Goal: Task Accomplishment & Management: Use online tool/utility

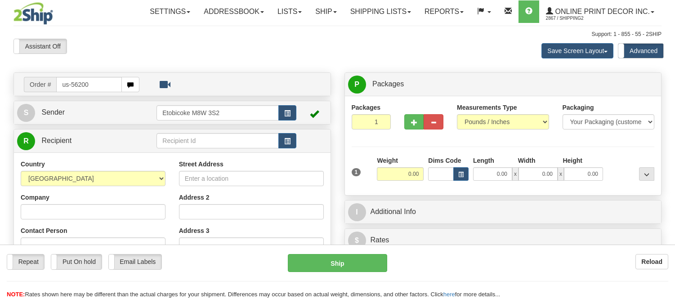
type input "us-56200"
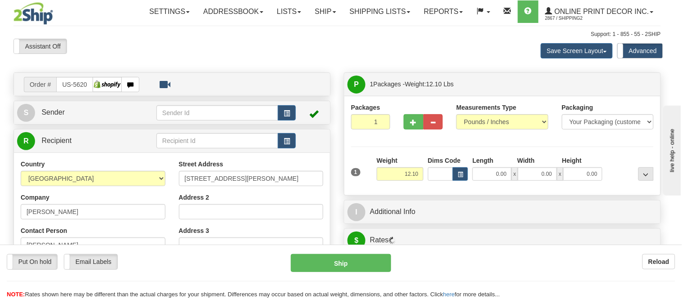
type input "YPSILANTI"
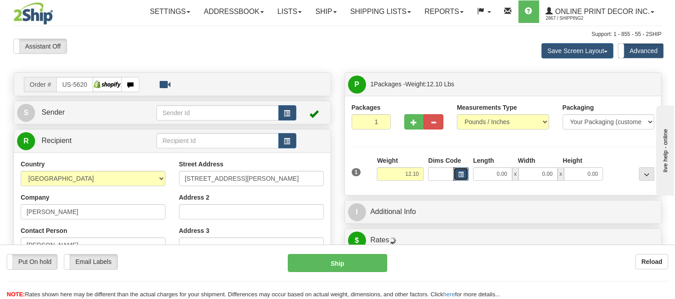
click at [463, 173] on span "button" at bounding box center [460, 174] width 5 height 5
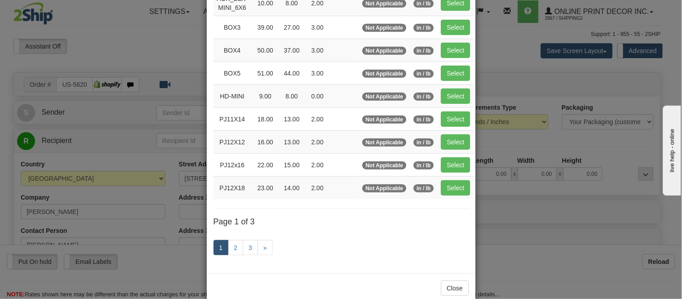
scroll to position [150, 0]
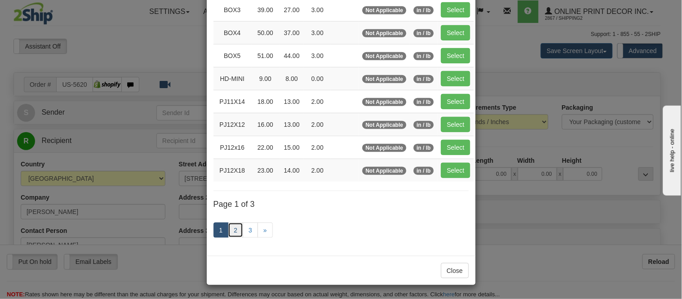
click at [235, 230] on link "2" at bounding box center [235, 230] width 15 height 15
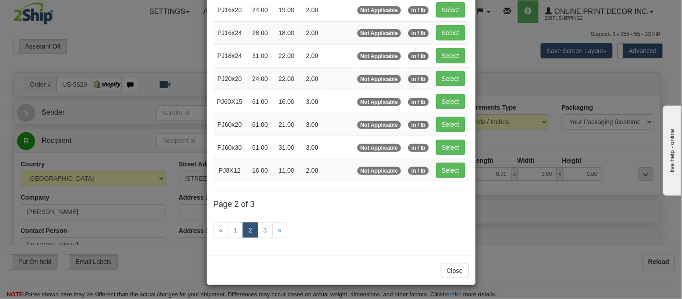
scroll to position [146, 0]
click at [450, 6] on button "Select" at bounding box center [450, 9] width 29 height 15
type input "PJ16x20"
type input "24.00"
type input "19.00"
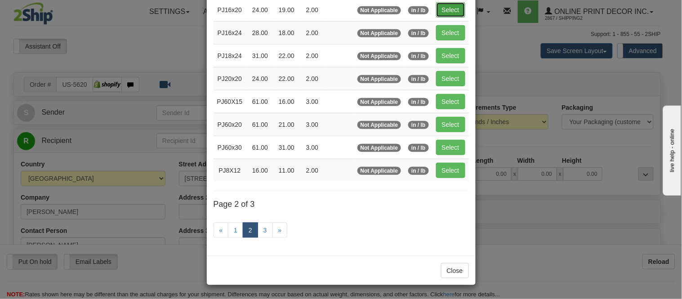
type input "2.00"
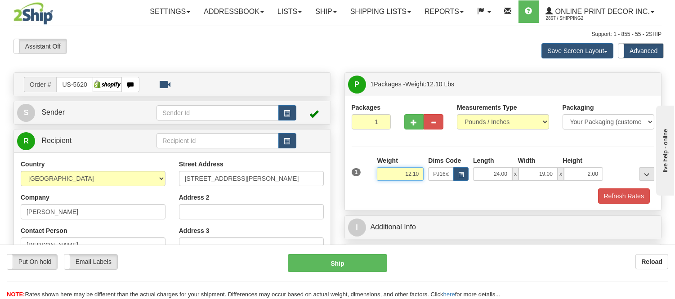
drag, startPoint x: 421, startPoint y: 172, endPoint x: 396, endPoint y: 174, distance: 24.8
click at [396, 174] on input "12.10" at bounding box center [400, 173] width 47 height 13
type input "6.98"
click at [417, 120] on button "button" at bounding box center [414, 121] width 20 height 15
radio input "true"
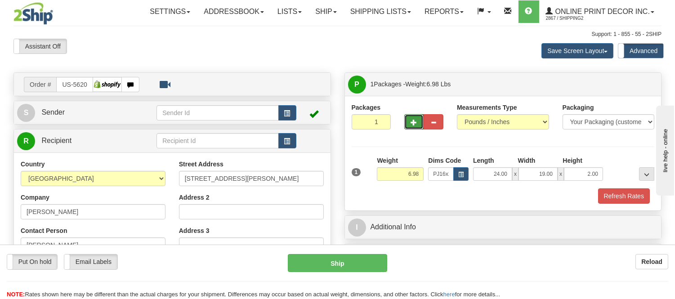
type input "2"
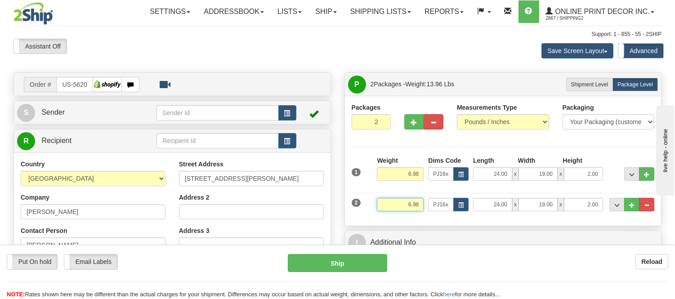
drag, startPoint x: 420, startPoint y: 203, endPoint x: 394, endPoint y: 212, distance: 27.2
click at [394, 211] on input "6.98" at bounding box center [400, 204] width 47 height 13
click button "Delete" at bounding box center [0, 0] width 0 height 0
type input "2.00"
click at [456, 203] on button "button" at bounding box center [460, 204] width 15 height 13
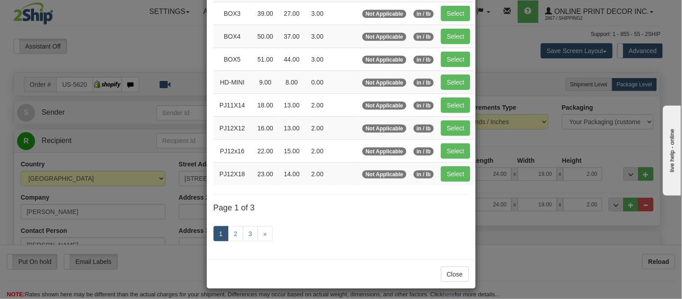
scroll to position [0, 0]
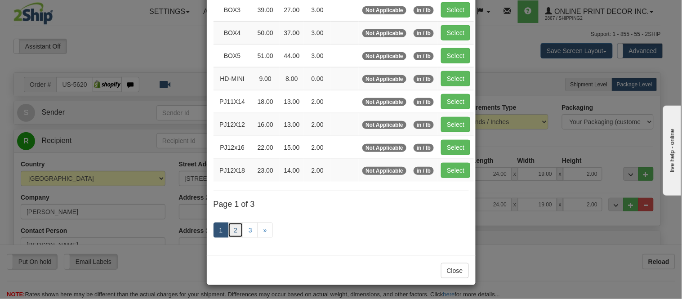
click at [234, 232] on link "2" at bounding box center [235, 230] width 15 height 15
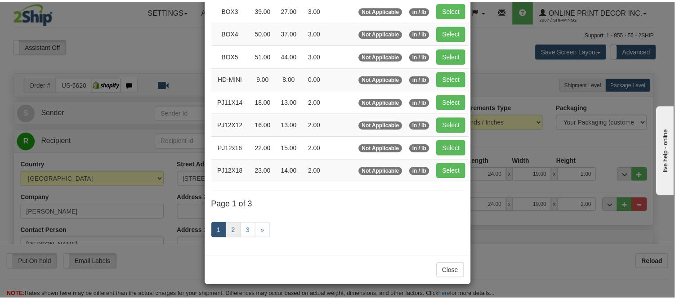
scroll to position [146, 0]
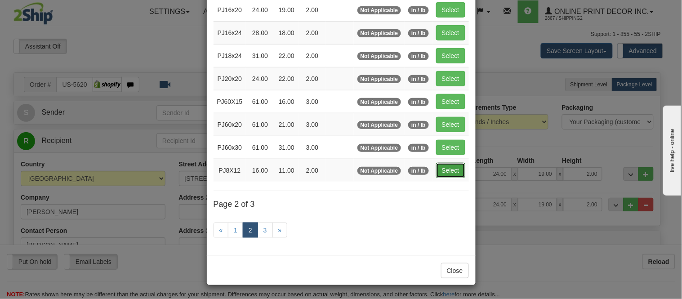
click at [446, 174] on button "Select" at bounding box center [450, 170] width 29 height 15
type input "PJ8X12"
type input "16.00"
type input "11.00"
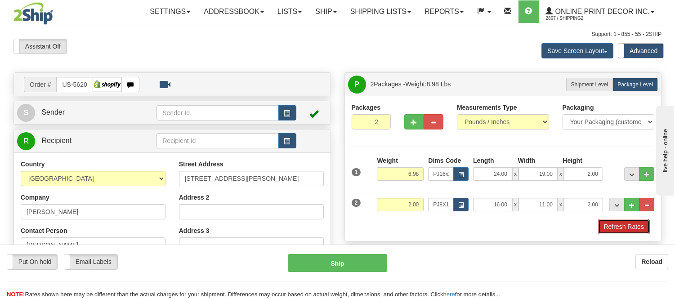
click at [609, 229] on button "Refresh Rates" at bounding box center [624, 226] width 52 height 15
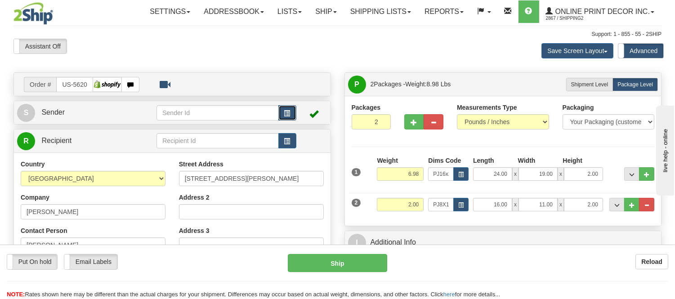
click at [281, 111] on button "button" at bounding box center [287, 112] width 18 height 15
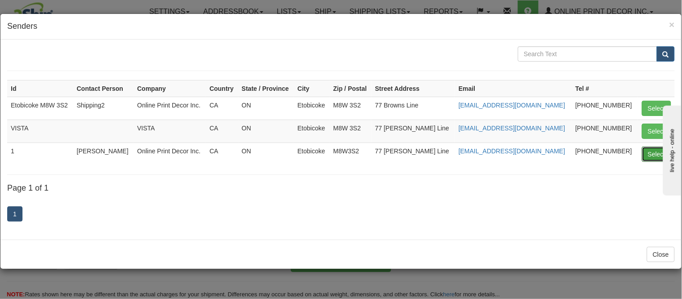
drag, startPoint x: 655, startPoint y: 153, endPoint x: 643, endPoint y: 147, distance: 13.9
click at [654, 153] on button "Select" at bounding box center [656, 154] width 29 height 15
type input "1"
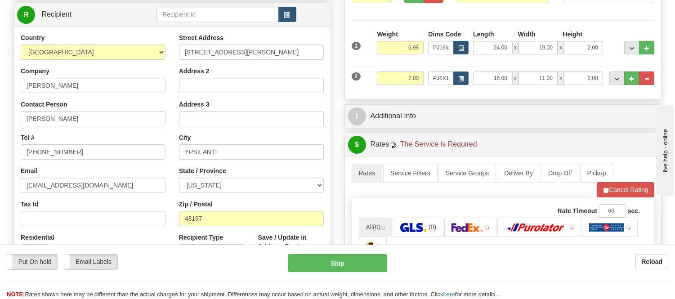
scroll to position [150, 0]
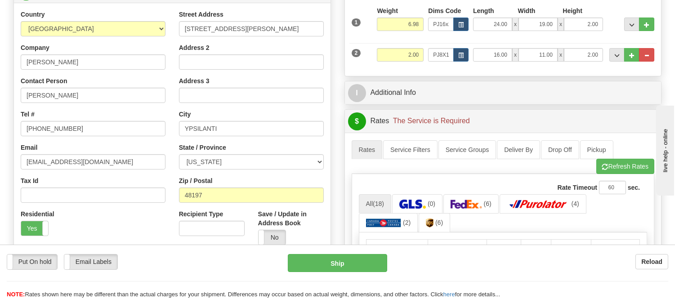
click at [624, 161] on li "Refresh Rates Cancel Rating" at bounding box center [625, 166] width 58 height 15
click at [623, 162] on button "Refresh Rates" at bounding box center [625, 166] width 58 height 15
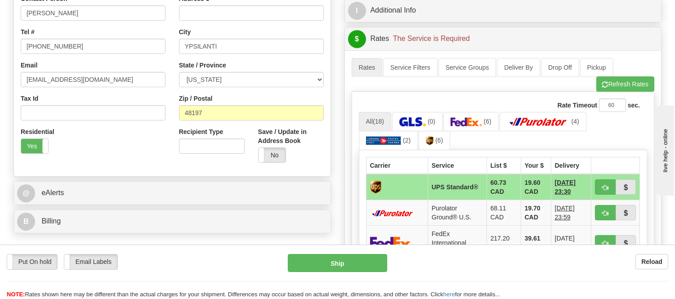
scroll to position [200, 0]
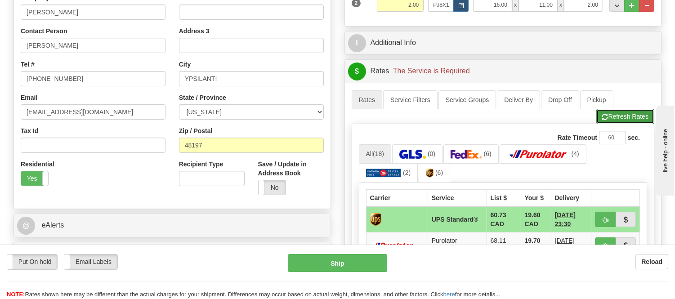
click at [618, 114] on button "Refresh Rates" at bounding box center [625, 116] width 58 height 15
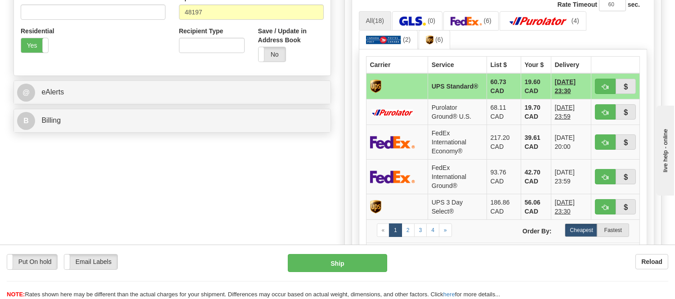
scroll to position [399, 0]
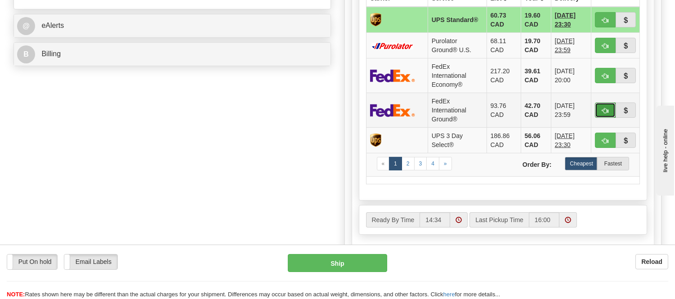
click at [603, 104] on button "button" at bounding box center [605, 109] width 21 height 15
type input "92"
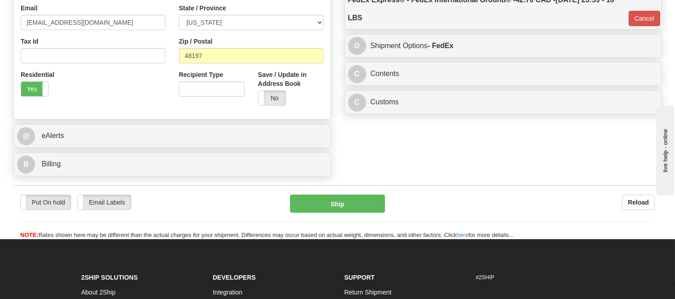
scroll to position [200, 0]
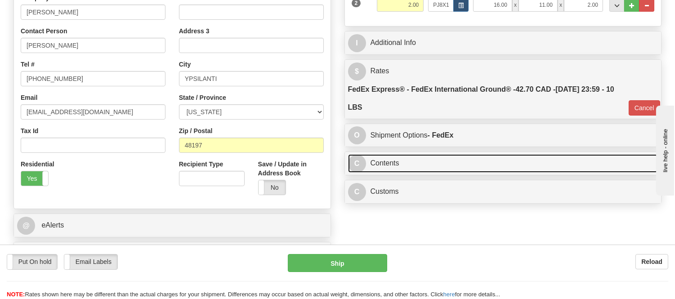
click at [393, 162] on link "C Contents" at bounding box center [503, 163] width 310 height 18
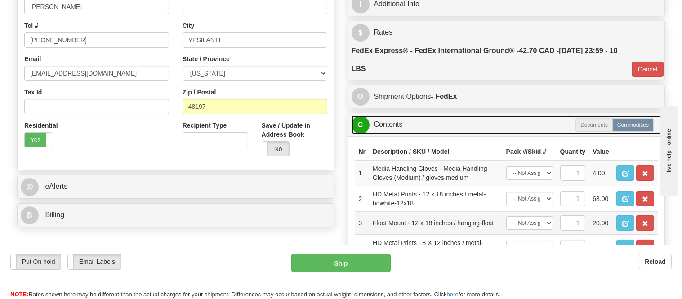
scroll to position [299, 0]
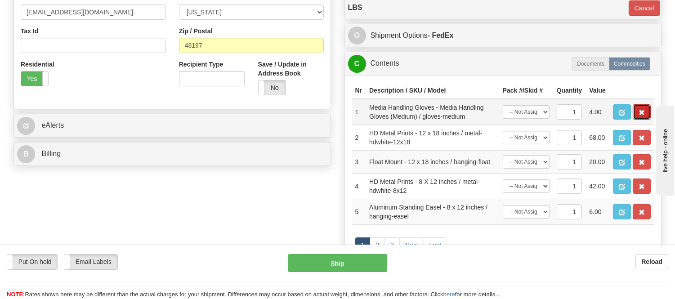
click at [644, 116] on span "button" at bounding box center [641, 113] width 6 height 6
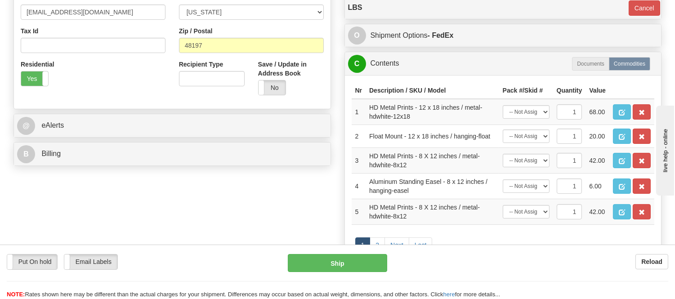
click at [644, 116] on span "button" at bounding box center [641, 113] width 6 height 6
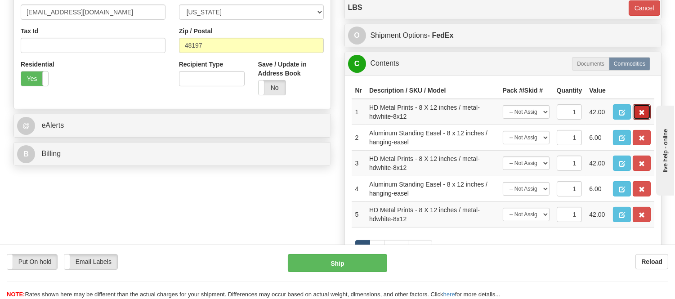
click at [643, 116] on span "button" at bounding box center [641, 113] width 6 height 6
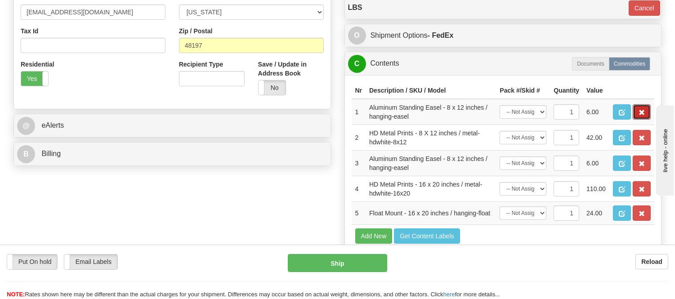
click at [643, 116] on span "button" at bounding box center [641, 113] width 6 height 6
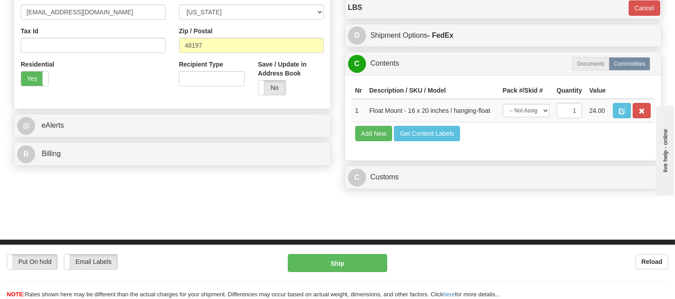
click at [642, 114] on span "button" at bounding box center [641, 111] width 6 height 6
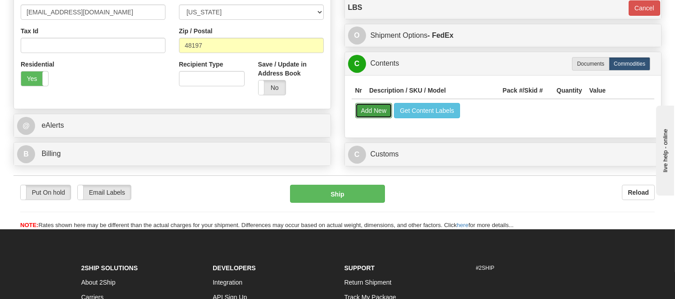
click at [384, 114] on button "Add New" at bounding box center [373, 110] width 37 height 15
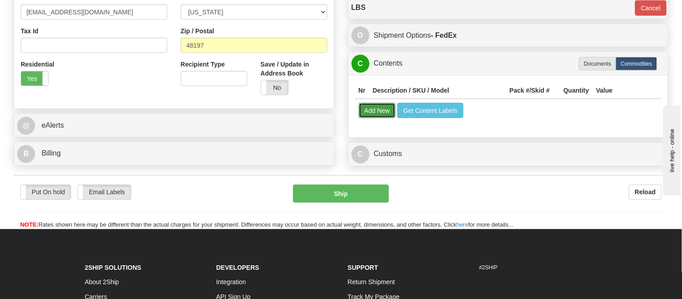
select select
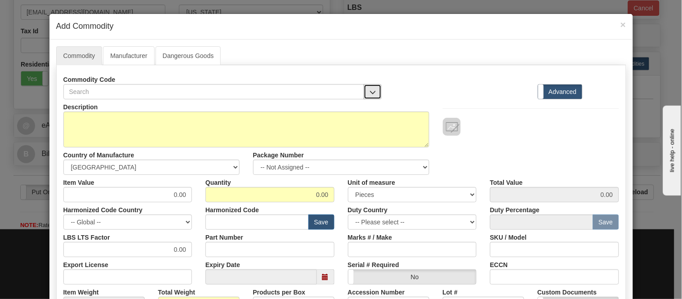
click at [374, 89] on button "button" at bounding box center [373, 91] width 18 height 15
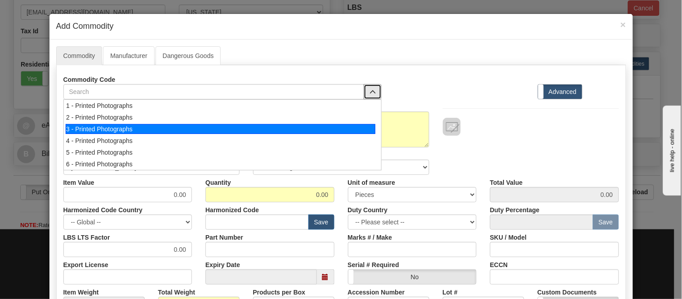
click at [368, 129] on div "3 - Printed Photographs" at bounding box center [221, 129] width 310 height 10
select select "1"
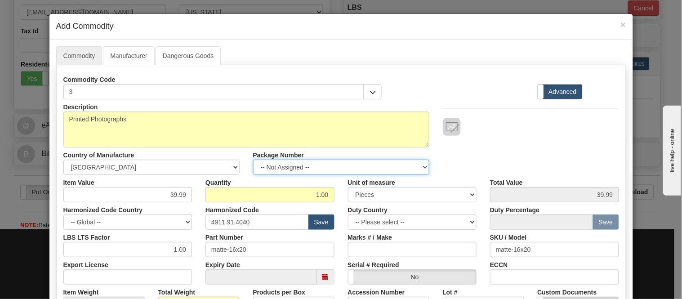
click at [325, 169] on select "-- Not Assigned -- Item 1 Item 2" at bounding box center [341, 167] width 176 height 15
select select "0"
click at [253, 160] on select "-- Not Assigned -- Item 1 Item 2" at bounding box center [341, 167] width 176 height 15
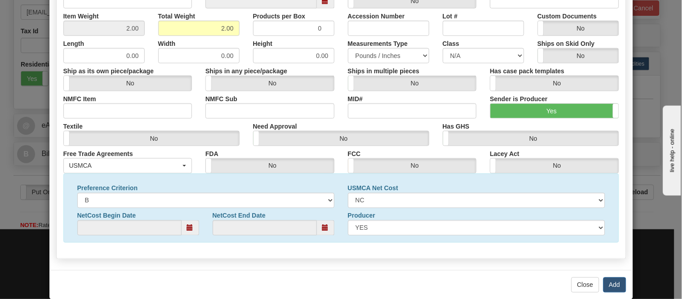
scroll to position [290, 0]
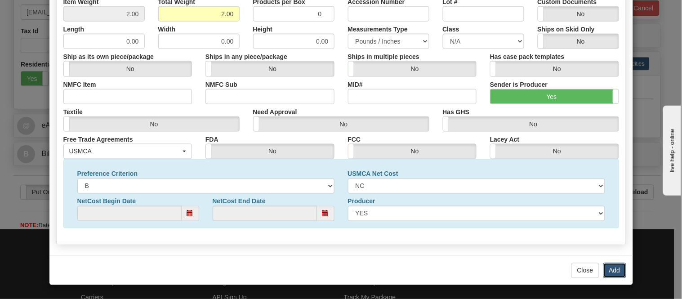
click at [610, 264] on button "Add" at bounding box center [614, 270] width 23 height 15
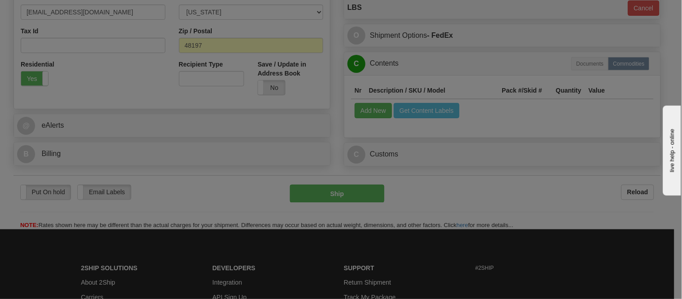
scroll to position [0, 0]
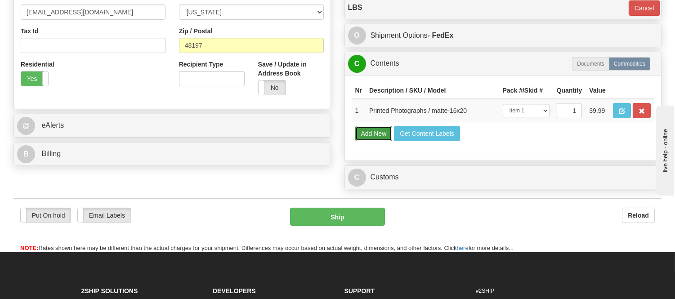
click at [378, 141] on button "Add New" at bounding box center [373, 133] width 37 height 15
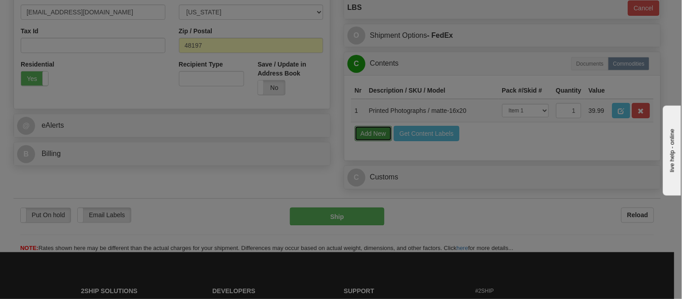
select select
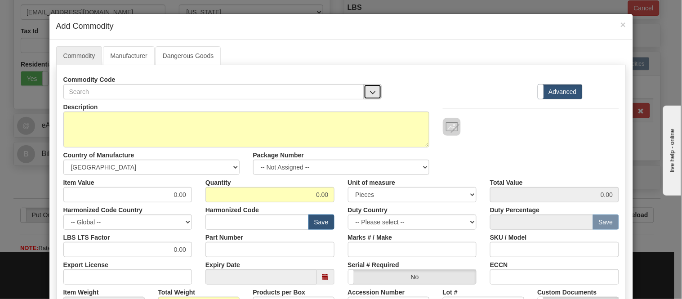
click at [370, 92] on span "button" at bounding box center [373, 92] width 6 height 6
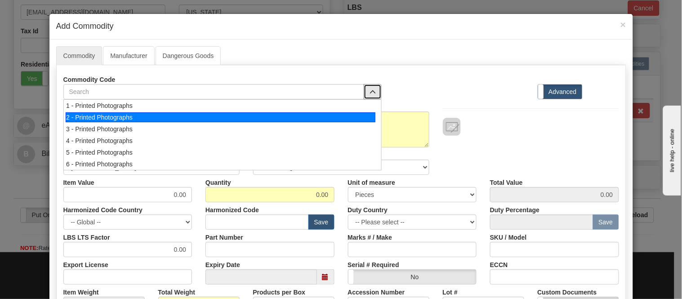
click at [367, 118] on div "2 - Printed Photographs" at bounding box center [221, 117] width 310 height 10
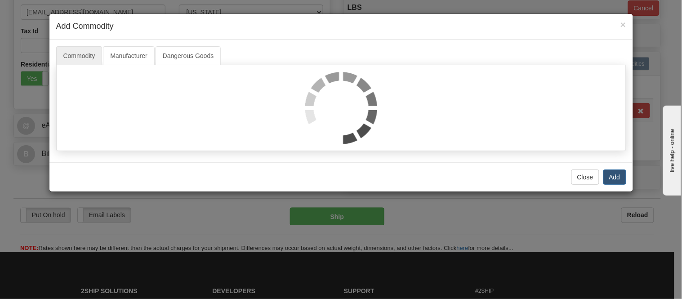
select select "1"
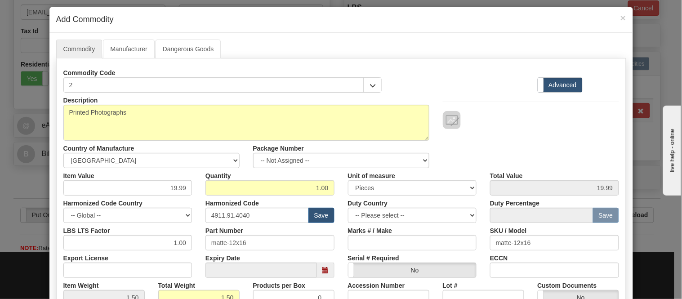
scroll to position [50, 0]
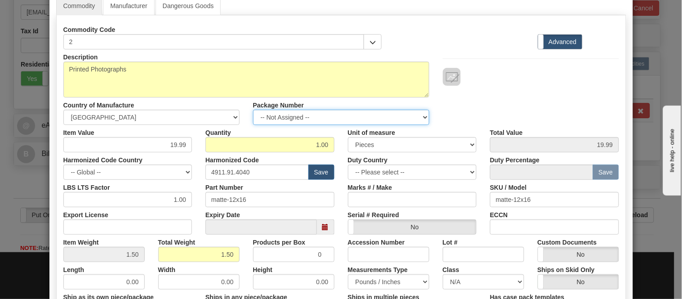
click at [282, 118] on select "-- Not Assigned -- Item 1 Item 2" at bounding box center [341, 117] width 176 height 15
select select "1"
click at [253, 110] on select "-- Not Assigned -- Item 1 Item 2" at bounding box center [341, 117] width 176 height 15
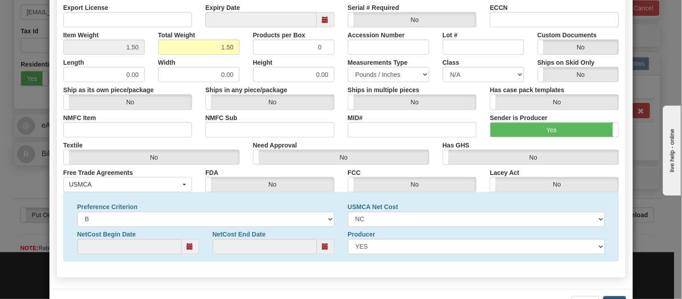
scroll to position [290, 0]
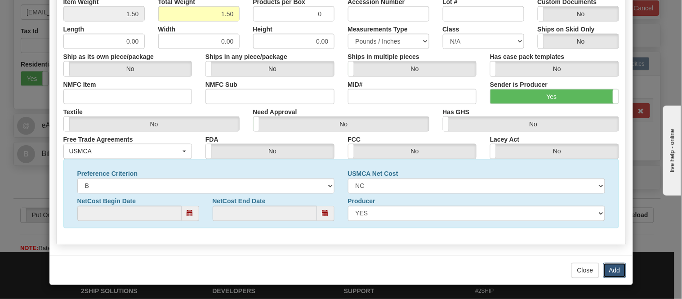
click at [612, 270] on button "Add" at bounding box center [614, 270] width 23 height 15
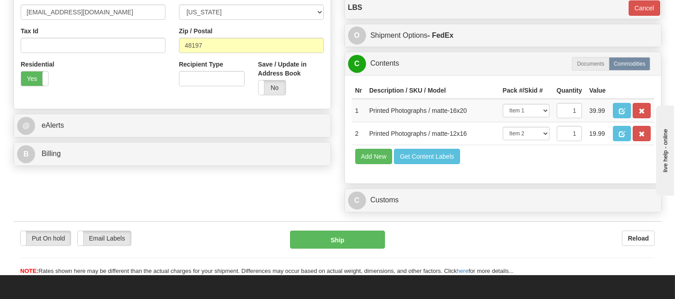
scroll to position [349, 0]
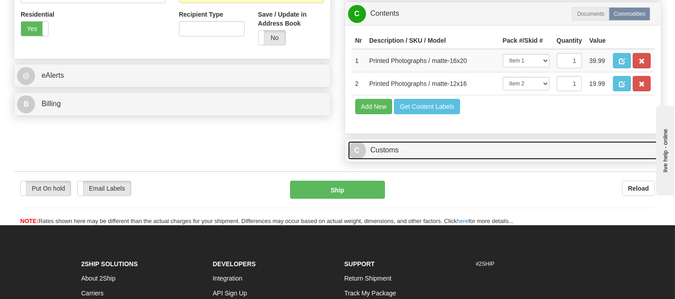
click at [450, 160] on link "C Customs" at bounding box center [503, 150] width 310 height 18
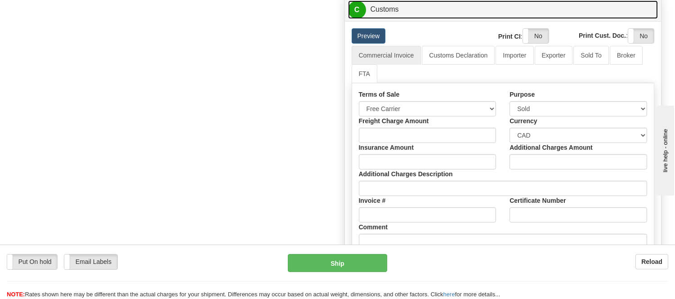
scroll to position [499, 0]
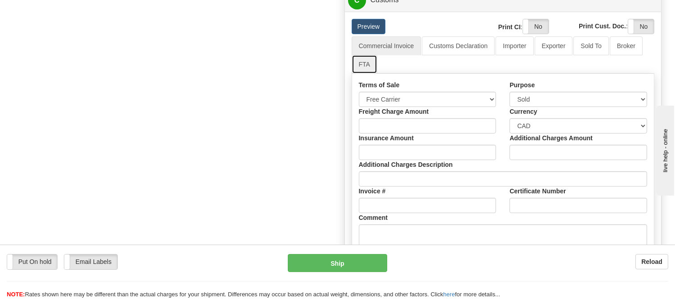
click at [359, 74] on link "FTA" at bounding box center [365, 64] width 26 height 19
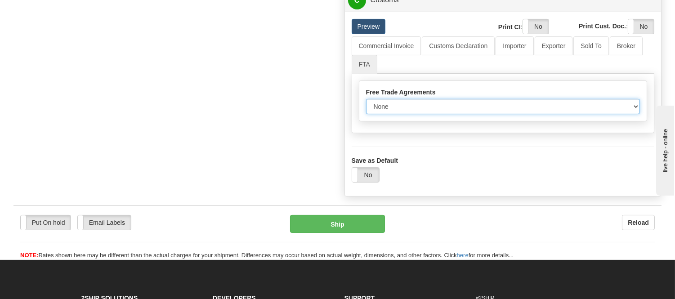
click at [391, 114] on select "None Other USMCA CETA CUKTCA" at bounding box center [503, 106] width 274 height 15
select select "1"
click at [366, 114] on select "None Other USMCA CETA CUKTCA" at bounding box center [503, 106] width 274 height 15
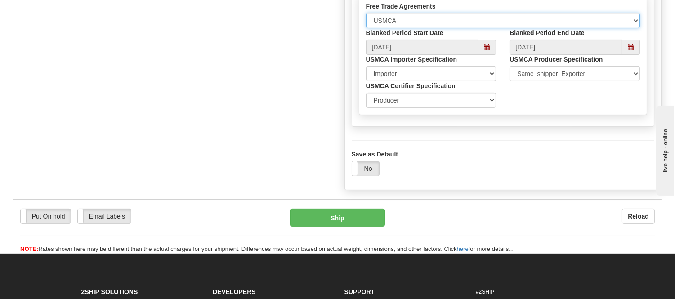
scroll to position [599, 0]
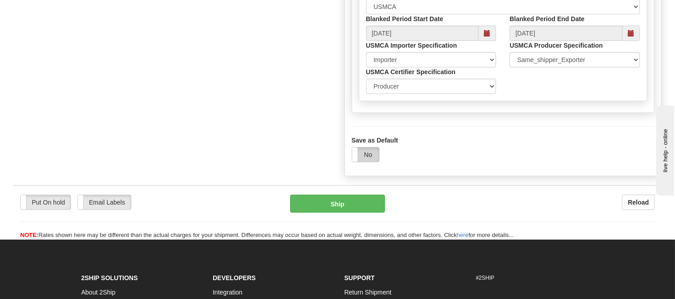
click at [373, 162] on label "No" at bounding box center [365, 154] width 27 height 14
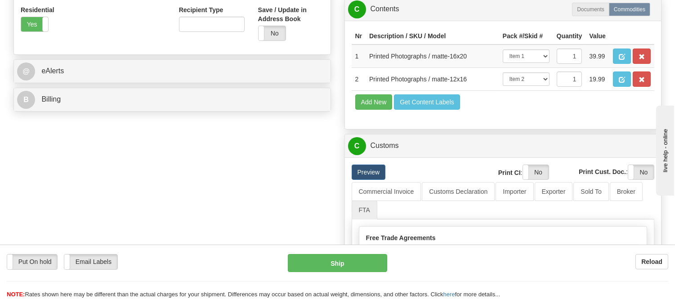
scroll to position [349, 0]
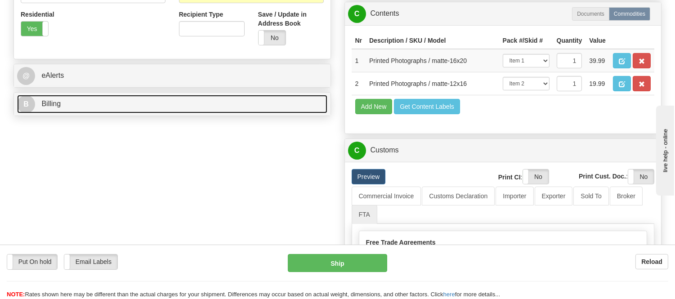
click at [90, 113] on link "B Billing" at bounding box center [172, 104] width 310 height 18
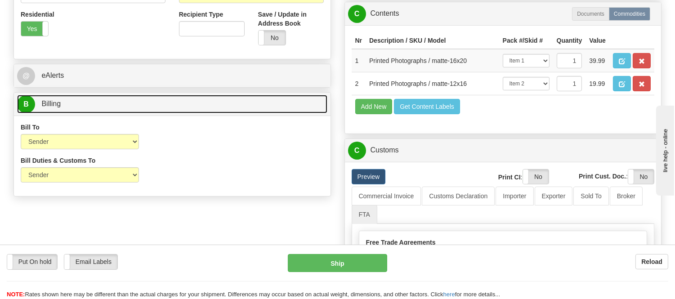
click at [90, 113] on link "B Billing" at bounding box center [172, 104] width 310 height 18
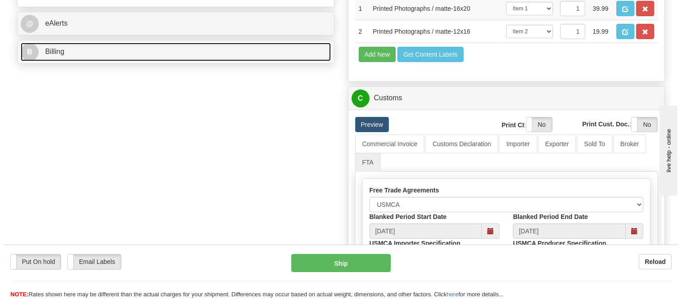
scroll to position [450, 0]
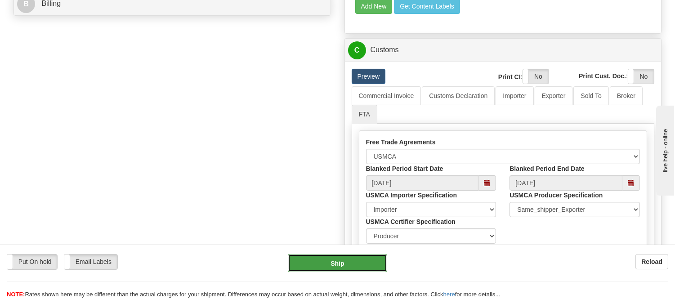
click at [336, 257] on button "Ship" at bounding box center [337, 263] width 99 height 18
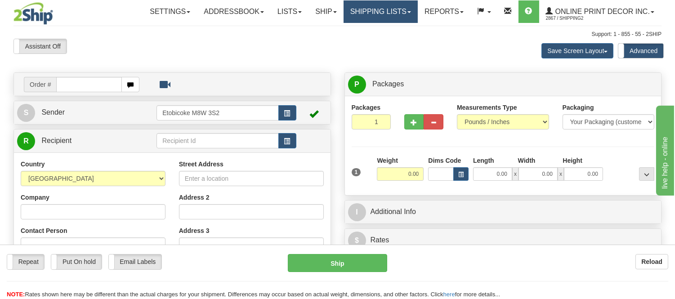
click at [392, 7] on link "Shipping lists" at bounding box center [380, 11] width 74 height 22
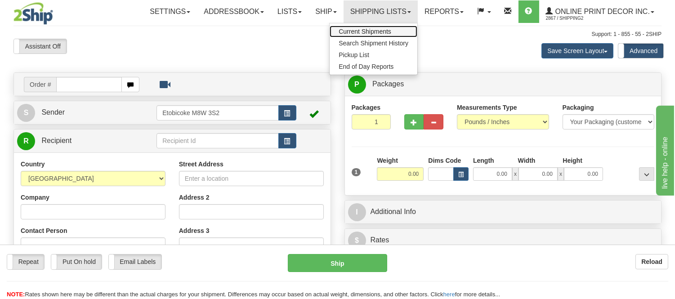
click at [381, 32] on span "Current Shipments" at bounding box center [365, 31] width 53 height 7
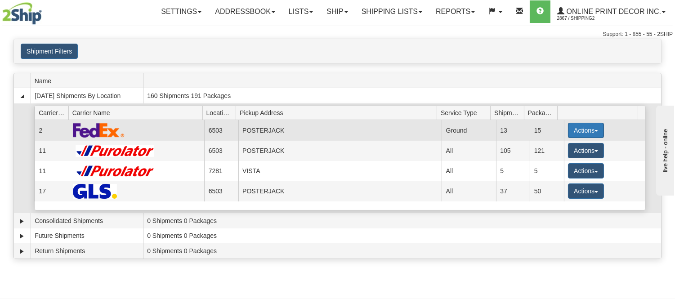
click at [582, 131] on button "Actions" at bounding box center [586, 130] width 36 height 15
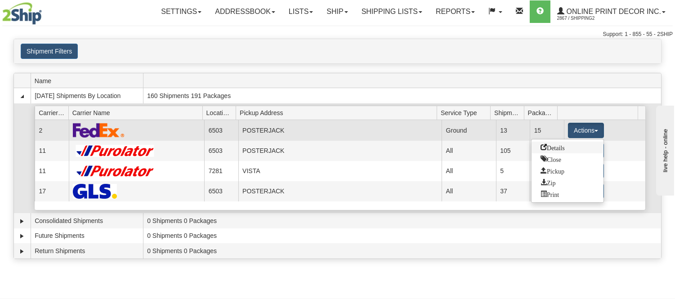
click at [562, 147] on span "Details" at bounding box center [552, 147] width 24 height 6
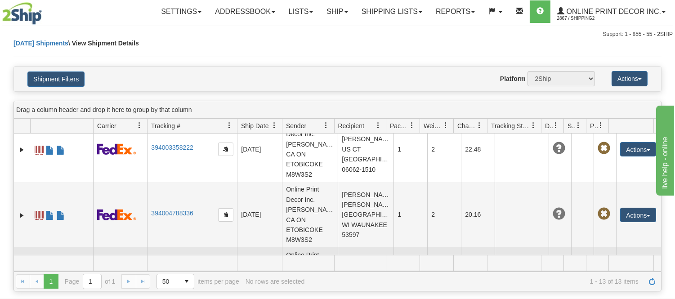
scroll to position [678, 0]
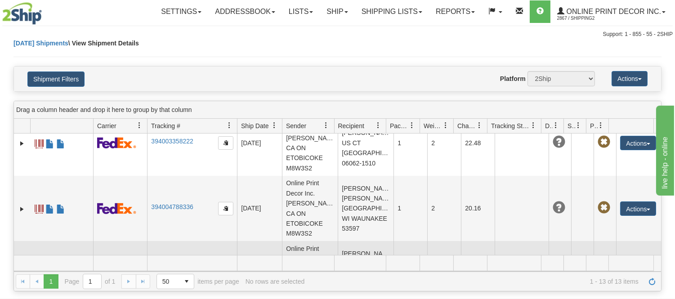
click at [162, 268] on link "394007579210" at bounding box center [172, 271] width 42 height 7
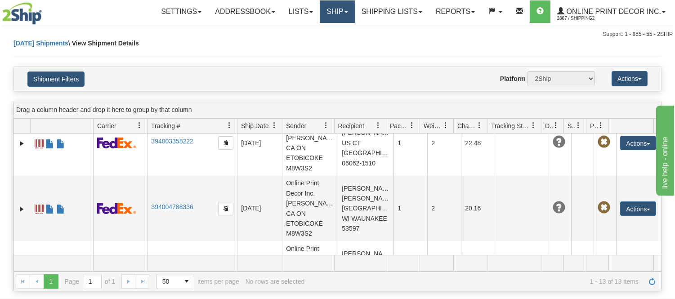
click at [345, 15] on link "Ship" at bounding box center [337, 11] width 35 height 22
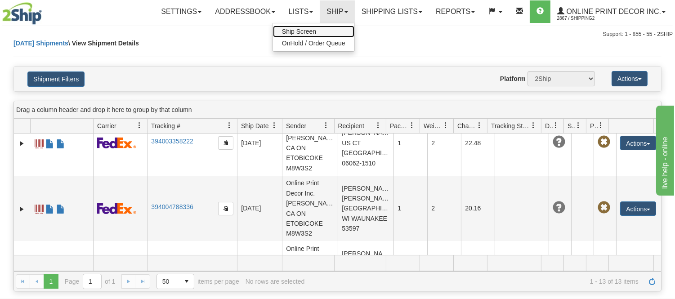
click at [315, 27] on link "Ship Screen" at bounding box center [313, 32] width 81 height 12
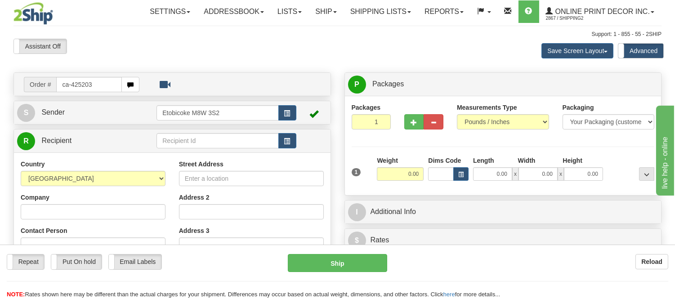
type input "ca-425203"
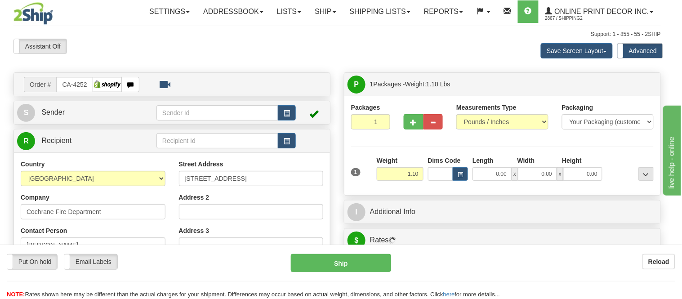
type input "COCHRANE"
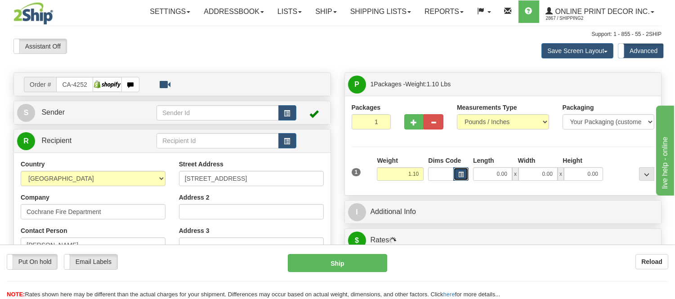
click at [461, 173] on span "button" at bounding box center [460, 174] width 5 height 5
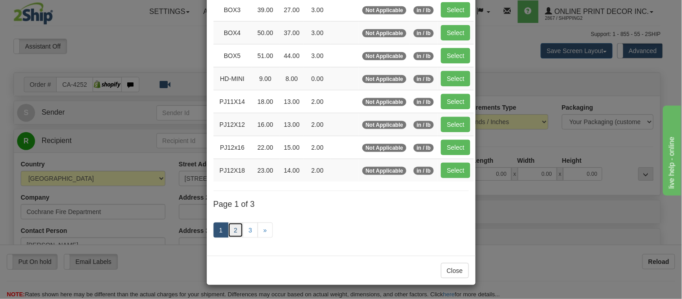
click at [237, 231] on link "2" at bounding box center [235, 230] width 15 height 15
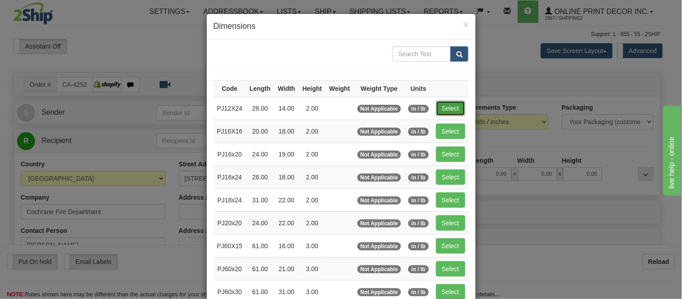
click at [440, 105] on button "Select" at bounding box center [450, 108] width 29 height 15
type input "PJ12X24"
type input "28.00"
type input "14.00"
type input "2.00"
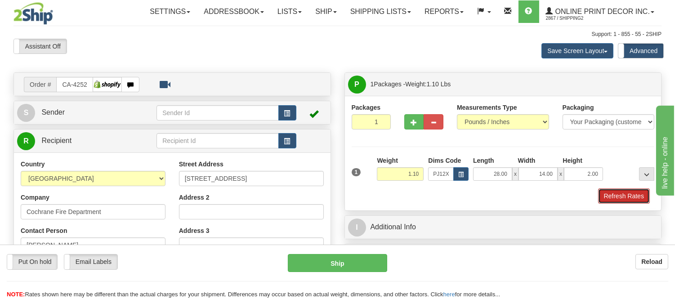
click at [622, 197] on button "Refresh Rates" at bounding box center [624, 195] width 52 height 15
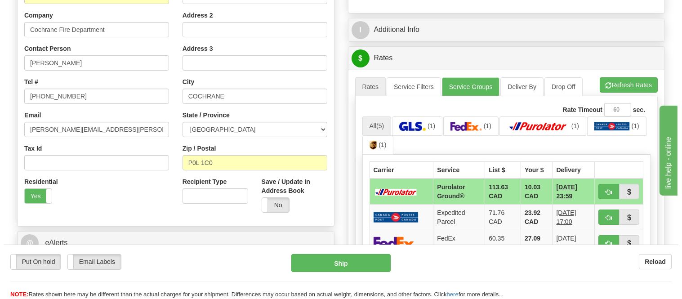
scroll to position [200, 0]
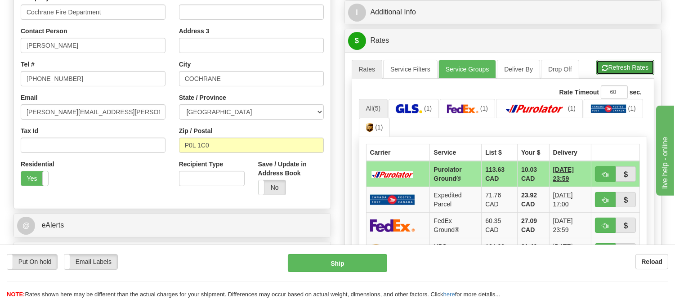
click at [617, 61] on button "Refresh Rates" at bounding box center [625, 67] width 58 height 15
click at [600, 178] on button "button" at bounding box center [605, 173] width 21 height 15
type input "260"
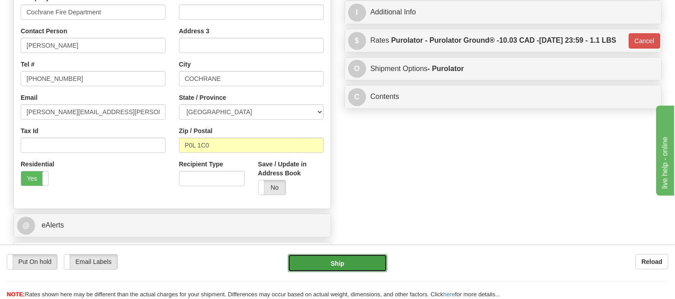
click at [347, 270] on button "Ship" at bounding box center [337, 263] width 99 height 18
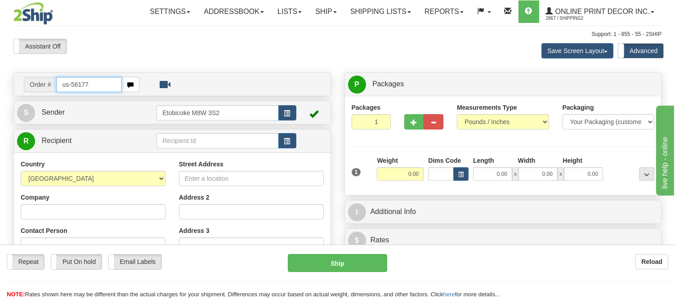
type input "us-56177"
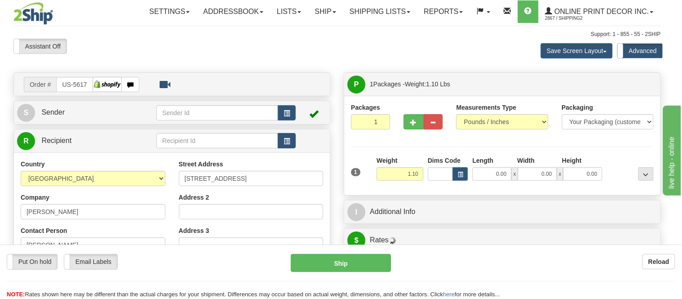
type input "GOODYEAR"
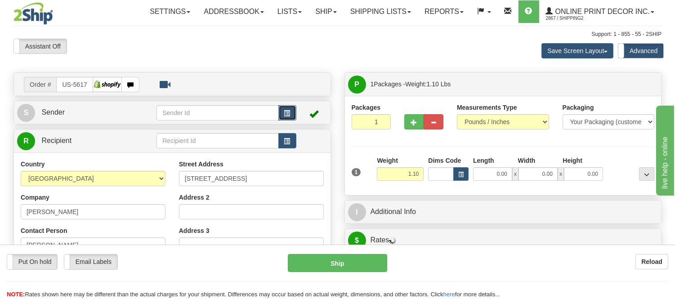
click at [285, 114] on span "button" at bounding box center [287, 114] width 6 height 6
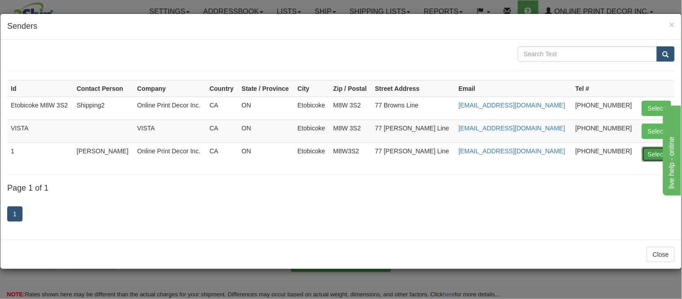
click at [654, 156] on button "Select" at bounding box center [656, 154] width 29 height 15
type input "1"
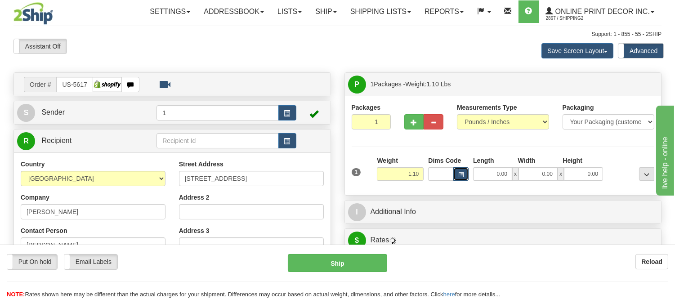
click at [457, 172] on button "button" at bounding box center [460, 173] width 15 height 13
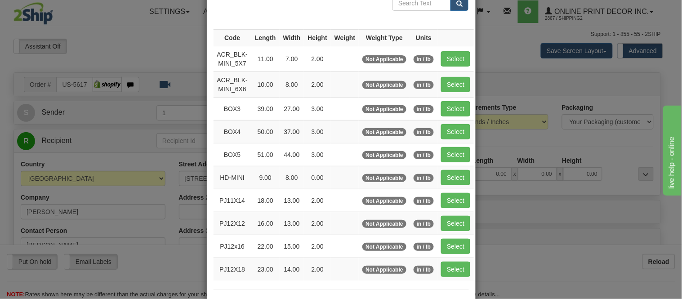
scroll to position [150, 0]
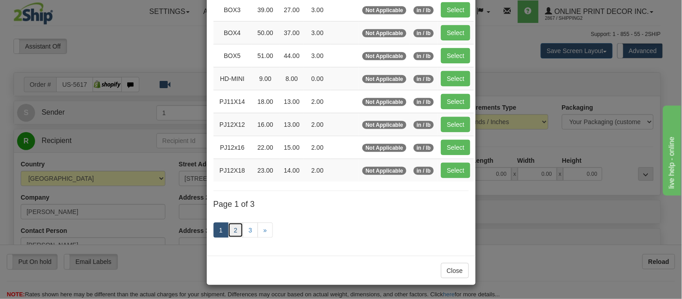
click at [230, 225] on link "2" at bounding box center [235, 230] width 15 height 15
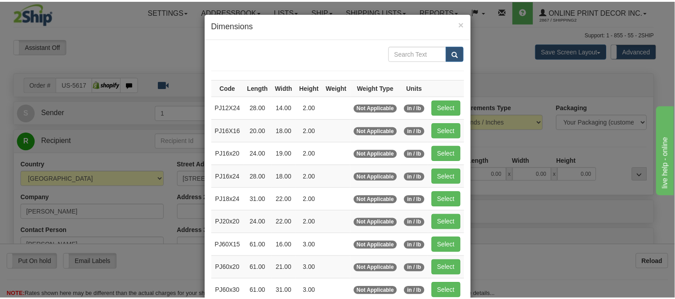
scroll to position [0, 0]
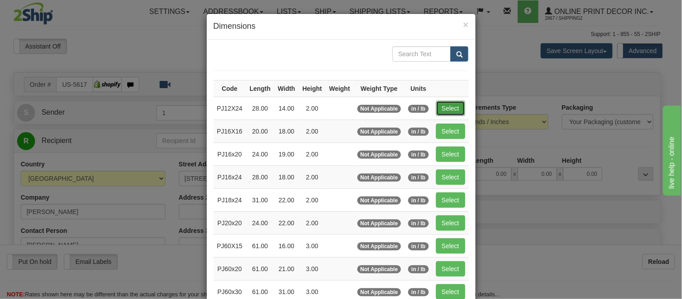
click at [452, 107] on button "Select" at bounding box center [450, 108] width 29 height 15
type input "PJ12X24"
type input "28.00"
type input "14.00"
type input "2.00"
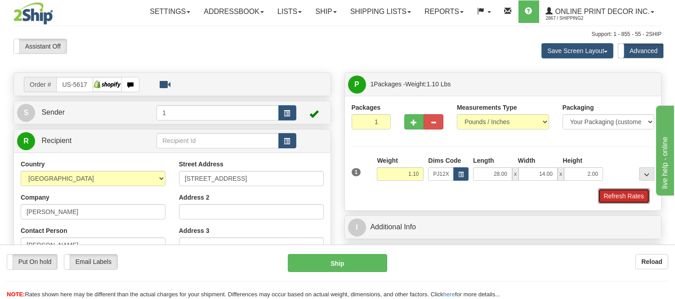
click at [607, 196] on button "Refresh Rates" at bounding box center [624, 195] width 52 height 15
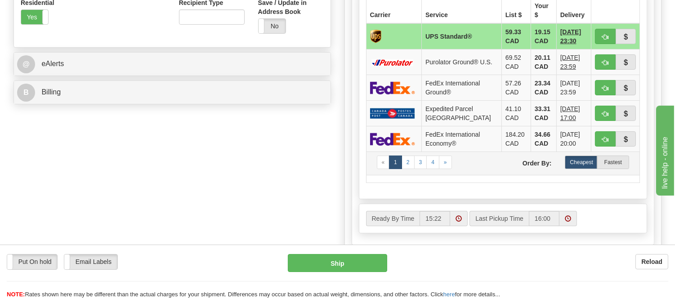
scroll to position [361, 0]
click at [598, 80] on button "button" at bounding box center [605, 87] width 21 height 15
type input "92"
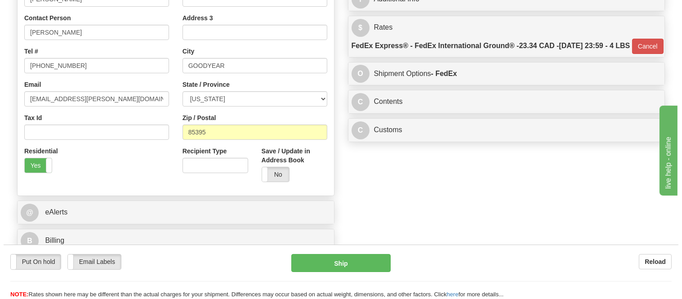
scroll to position [212, 0]
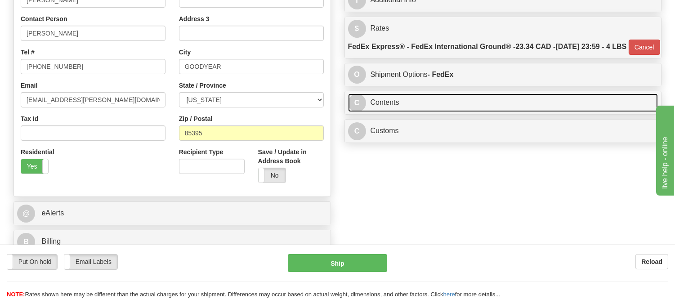
click at [501, 112] on link "C Contents" at bounding box center [503, 103] width 310 height 18
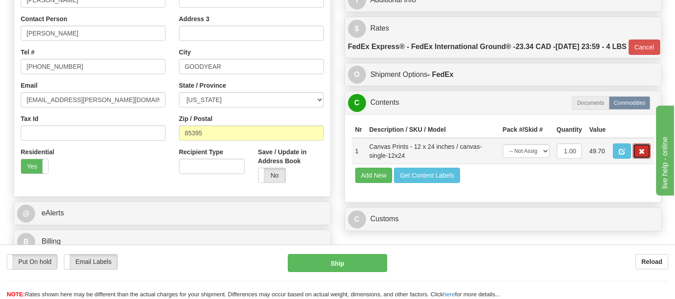
click at [639, 155] on span "button" at bounding box center [641, 152] width 6 height 6
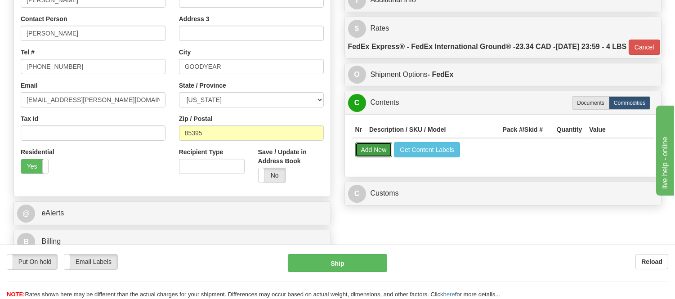
click at [385, 157] on button "Add New" at bounding box center [373, 149] width 37 height 15
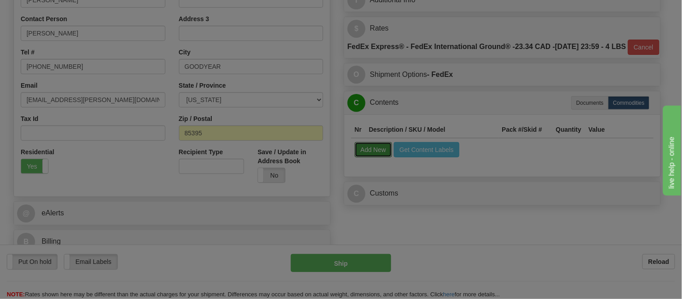
select select
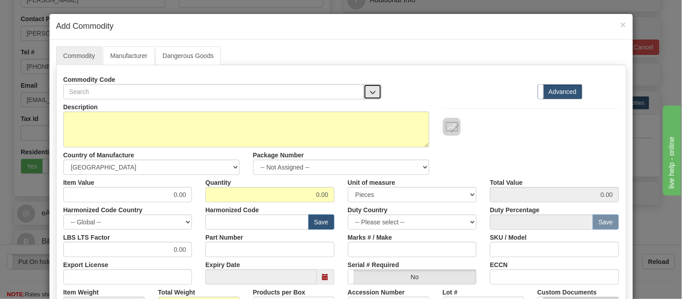
click at [371, 91] on span "button" at bounding box center [373, 92] width 6 height 6
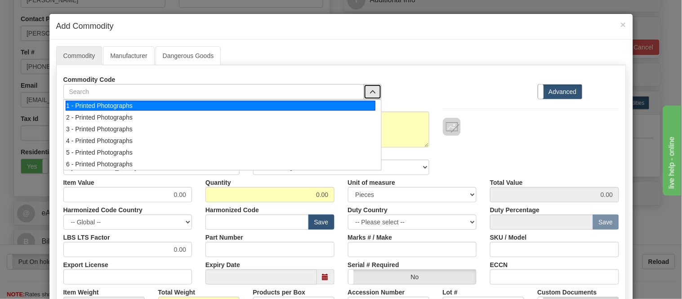
click at [362, 106] on div "1 - Printed Photographs" at bounding box center [221, 106] width 310 height 10
select select "1"
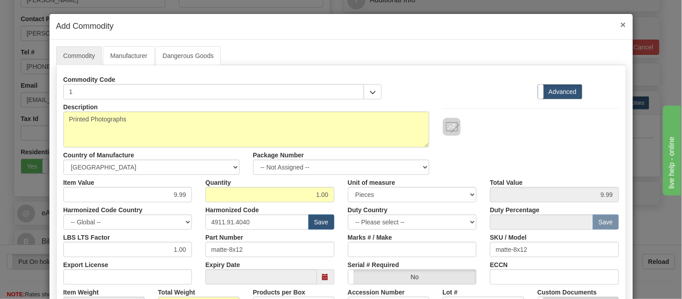
click at [620, 24] on span "×" at bounding box center [622, 24] width 5 height 10
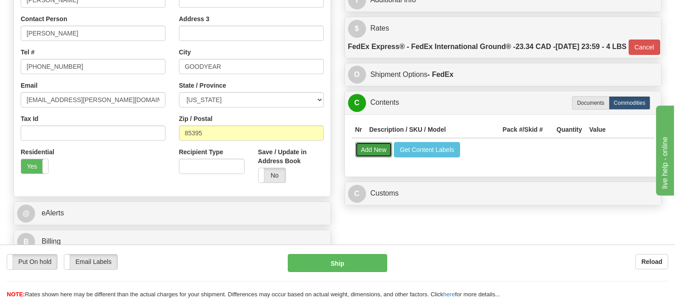
click at [374, 157] on button "Add New" at bounding box center [373, 149] width 37 height 15
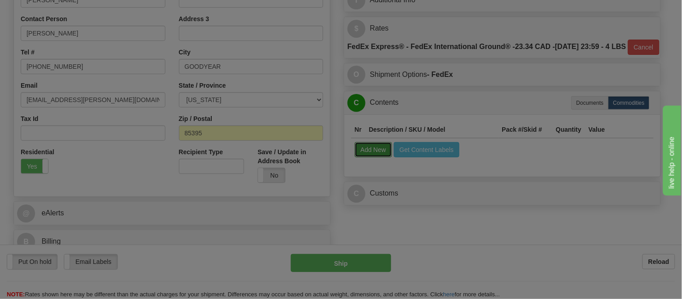
select select
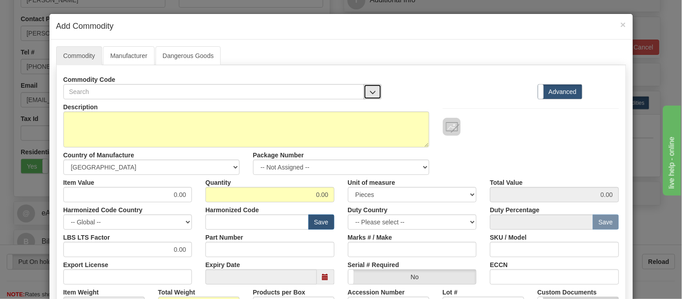
click at [365, 92] on button "button" at bounding box center [373, 91] width 18 height 15
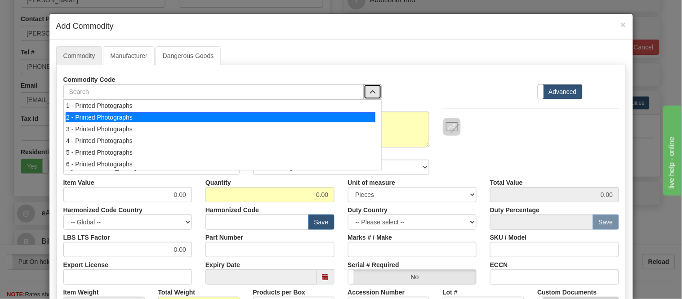
click at [359, 120] on div "2 - Printed Photographs" at bounding box center [221, 117] width 310 height 10
select select "1"
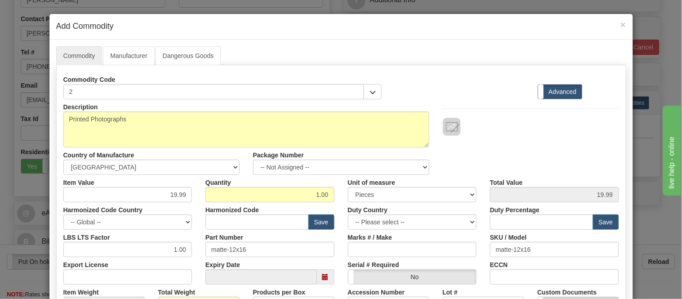
type input "4911.91.4040"
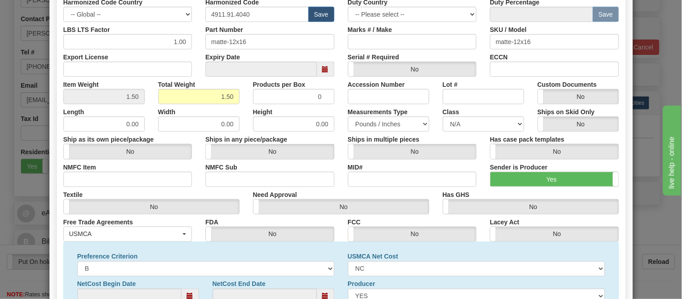
scroll to position [290, 0]
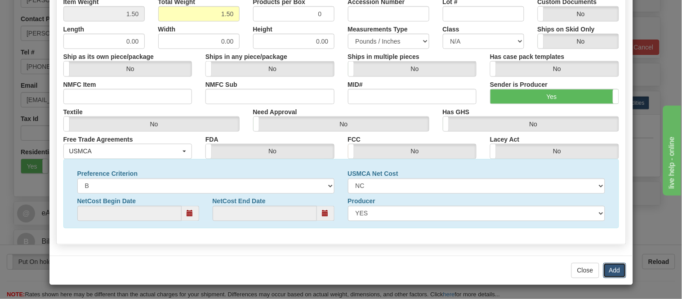
click at [614, 265] on button "Add" at bounding box center [614, 270] width 23 height 15
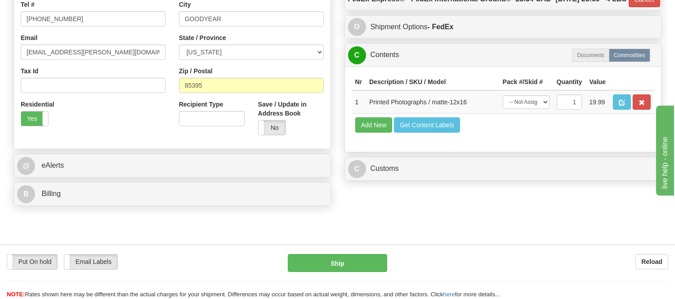
scroll to position [312, 0]
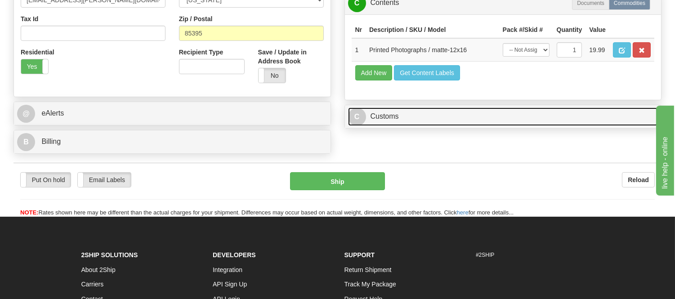
click at [410, 126] on link "C Customs" at bounding box center [503, 116] width 310 height 18
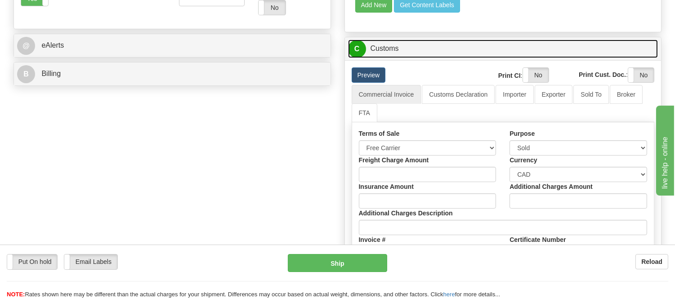
scroll to position [461, 0]
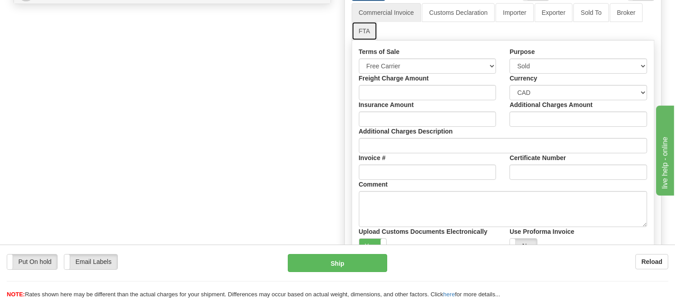
click at [363, 40] on link "FTA" at bounding box center [365, 31] width 26 height 19
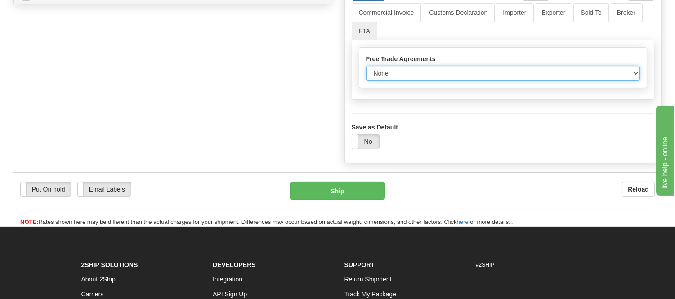
click at [390, 81] on select "None Other USMCA CETA CUKTCA" at bounding box center [503, 73] width 274 height 15
select select "1"
click at [366, 81] on select "None Other USMCA CETA CUKTCA" at bounding box center [503, 73] width 274 height 15
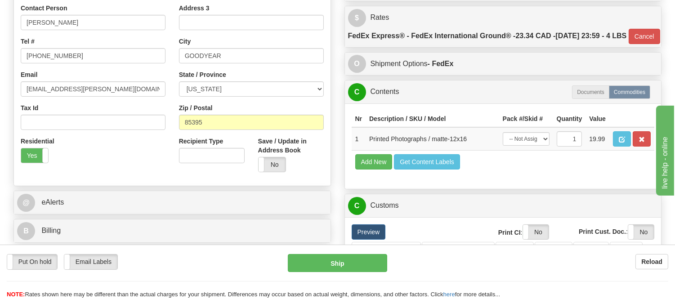
scroll to position [162, 0]
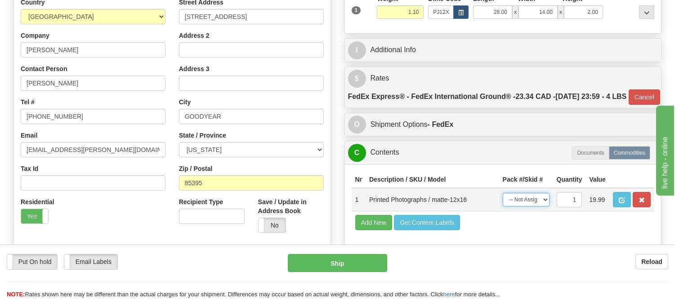
click at [532, 206] on select "-- Not Assigned -- Item 1" at bounding box center [526, 199] width 47 height 13
select select "0"
click at [503, 206] on select "-- Not Assigned -- Item 1" at bounding box center [526, 199] width 47 height 13
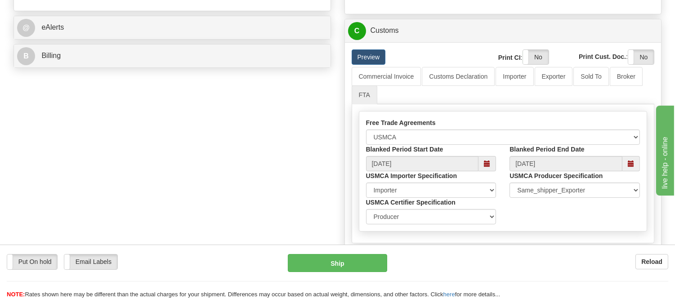
scroll to position [312, 0]
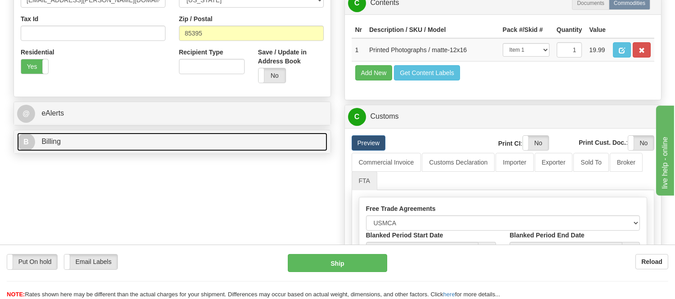
click at [143, 147] on link "B Billing" at bounding box center [172, 142] width 310 height 18
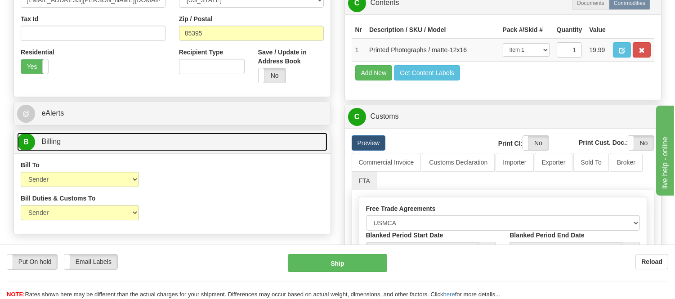
click at [144, 147] on link "B Billing" at bounding box center [172, 142] width 310 height 18
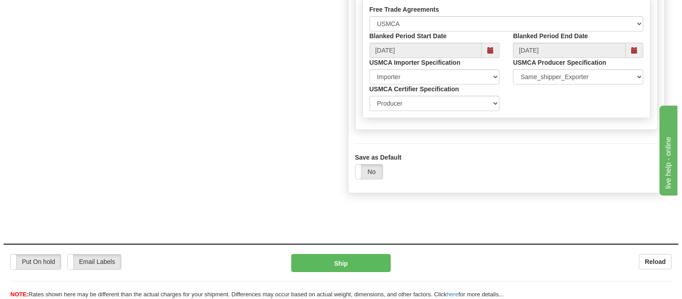
scroll to position [511, 0]
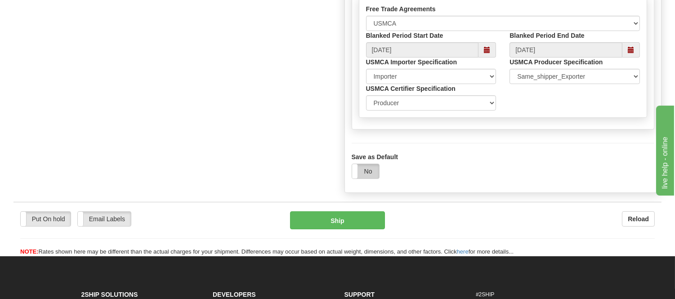
click at [361, 178] on label "No" at bounding box center [365, 171] width 27 height 14
click at [345, 229] on button "Ship" at bounding box center [337, 220] width 94 height 18
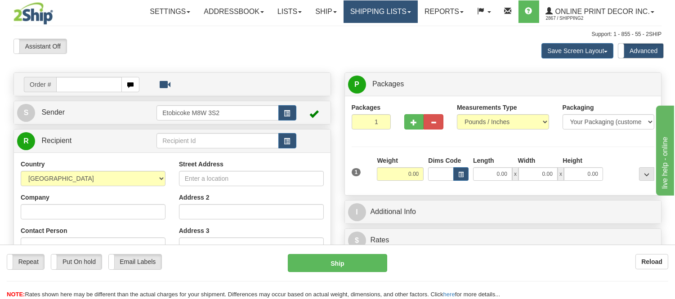
click at [380, 6] on link "Shipping lists" at bounding box center [380, 11] width 74 height 22
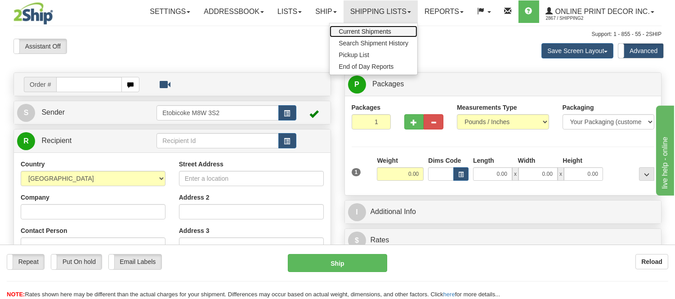
click at [372, 29] on span "Current Shipments" at bounding box center [365, 31] width 53 height 7
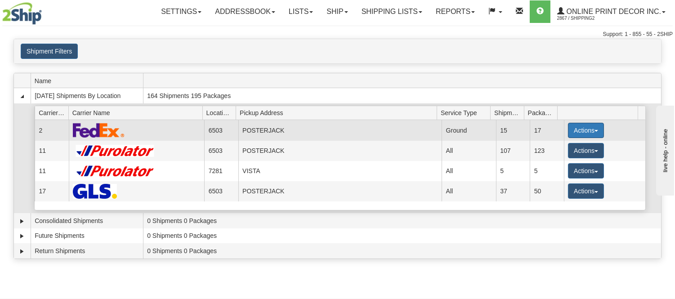
click at [568, 125] on button "Actions" at bounding box center [586, 130] width 36 height 15
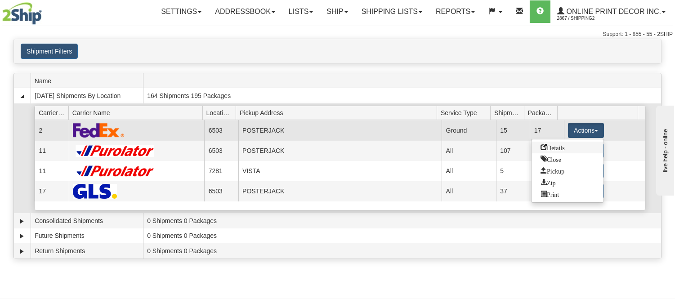
click at [559, 147] on span "Details" at bounding box center [552, 147] width 24 height 6
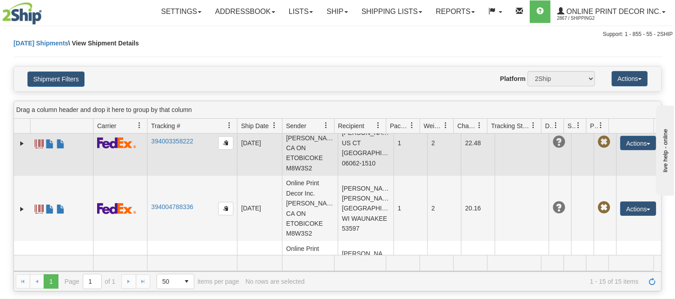
scroll to position [819, 0]
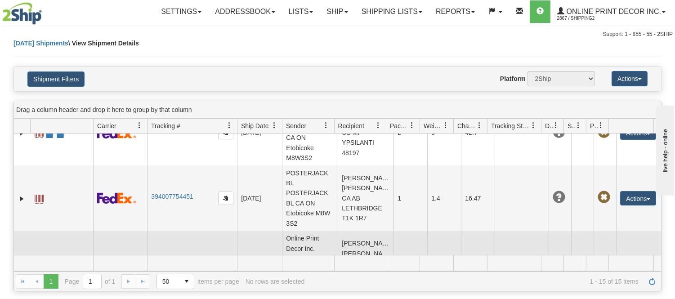
click at [182, 258] on link "394008137210" at bounding box center [172, 261] width 42 height 7
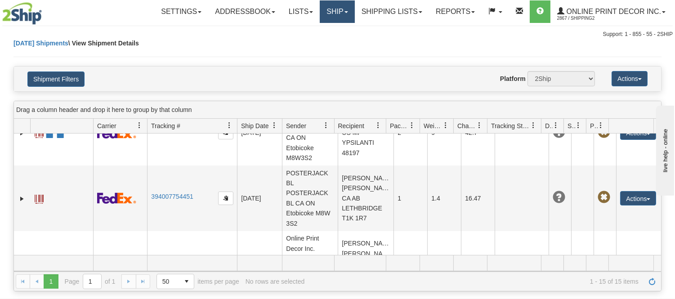
click at [325, 11] on link "Ship" at bounding box center [337, 11] width 35 height 22
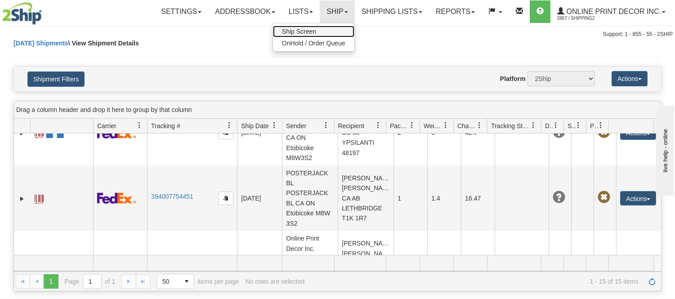
click at [312, 29] on span "Ship Screen" at bounding box center [299, 31] width 34 height 7
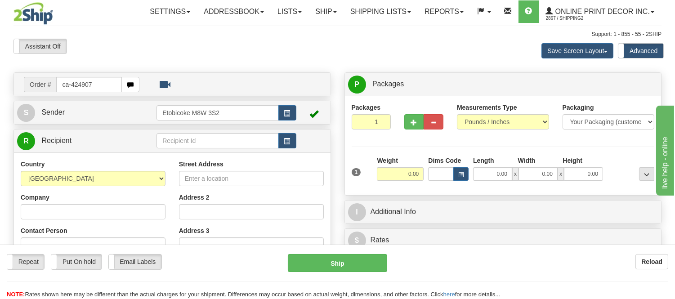
type input "ca-424907"
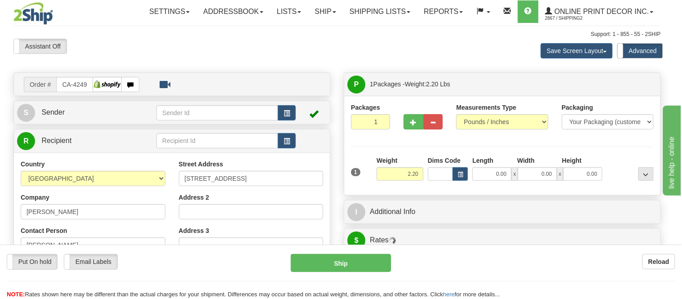
type input "BELLEVILLE"
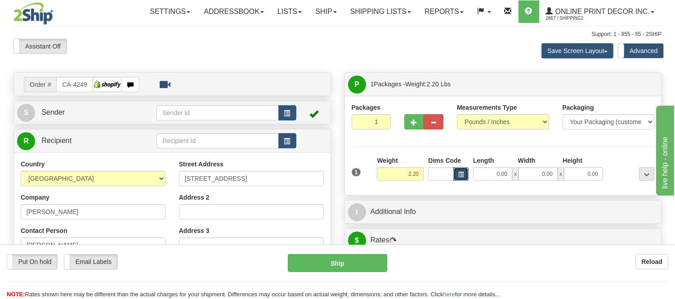
click at [459, 177] on span "button" at bounding box center [460, 174] width 5 height 5
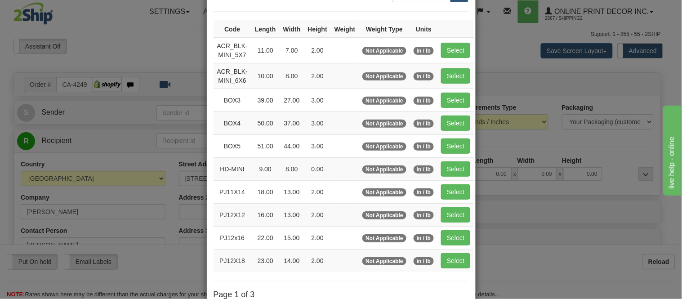
scroll to position [150, 0]
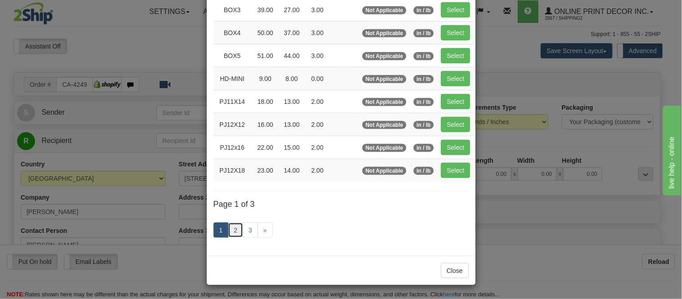
click at [231, 229] on link "2" at bounding box center [235, 230] width 15 height 15
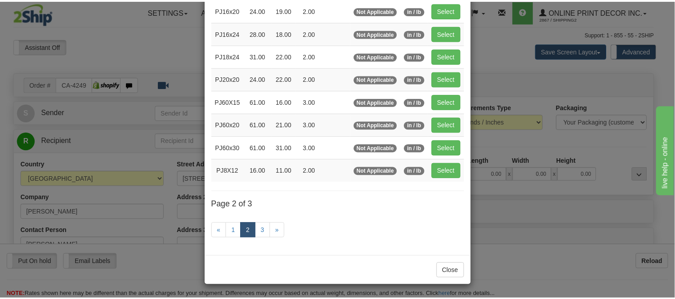
scroll to position [146, 0]
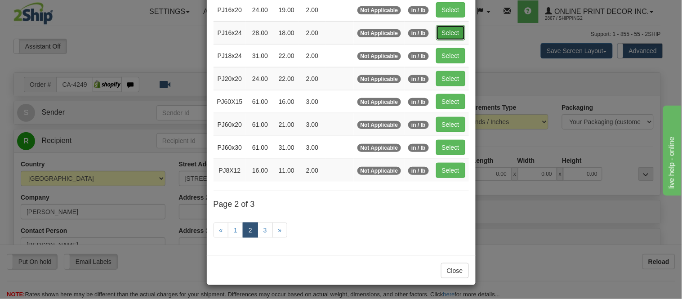
click at [454, 29] on button "Select" at bounding box center [450, 32] width 29 height 15
type input "PJ16x24"
type input "28.00"
type input "18.00"
type input "2.00"
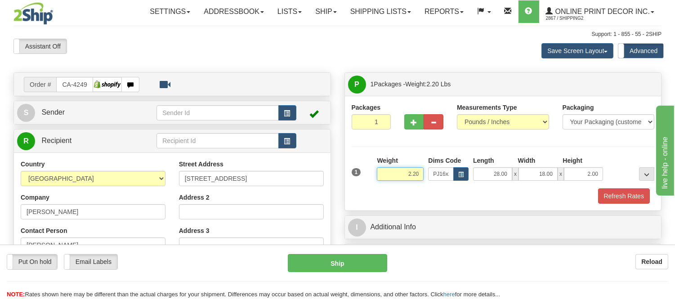
drag, startPoint x: 421, startPoint y: 171, endPoint x: 388, endPoint y: 184, distance: 35.1
click at [388, 184] on div "Weight 2.20" at bounding box center [399, 171] width 51 height 31
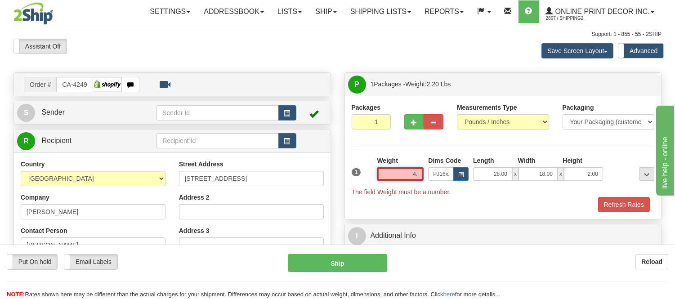
type input "4"
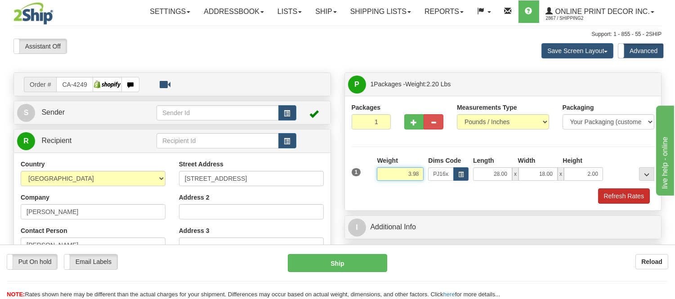
type input "3.98"
click at [600, 191] on button "Refresh Rates" at bounding box center [624, 195] width 52 height 15
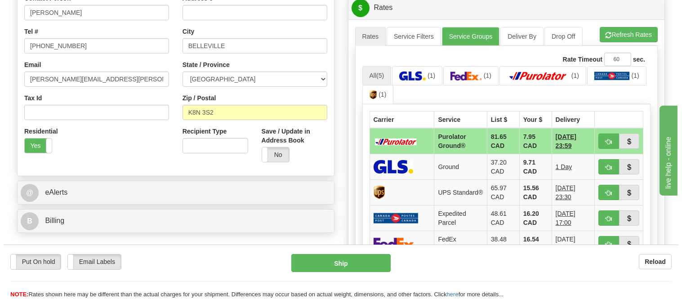
scroll to position [249, 0]
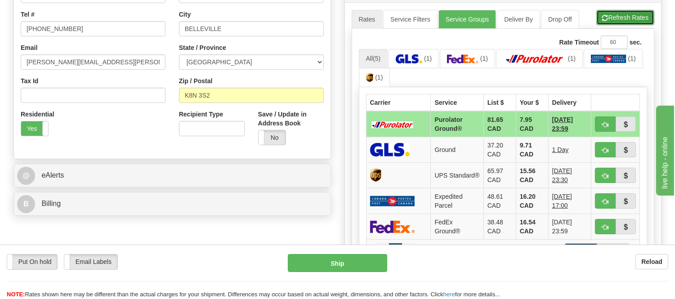
click at [628, 24] on button "Refresh Rates" at bounding box center [625, 17] width 58 height 15
click at [600, 119] on button "button" at bounding box center [605, 123] width 21 height 15
type input "260"
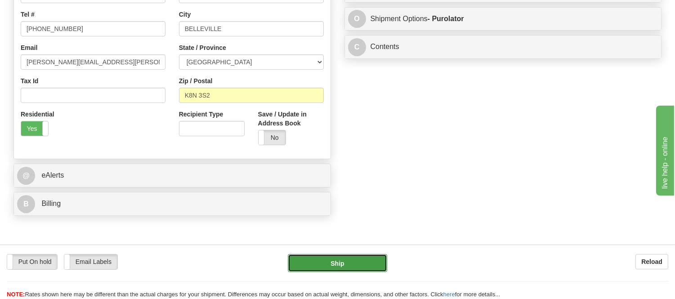
click at [358, 263] on button "Ship" at bounding box center [337, 263] width 99 height 18
